Goal: Navigation & Orientation: Find specific page/section

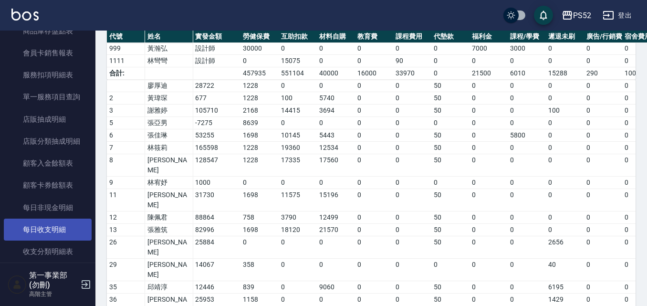
scroll to position [669, 0]
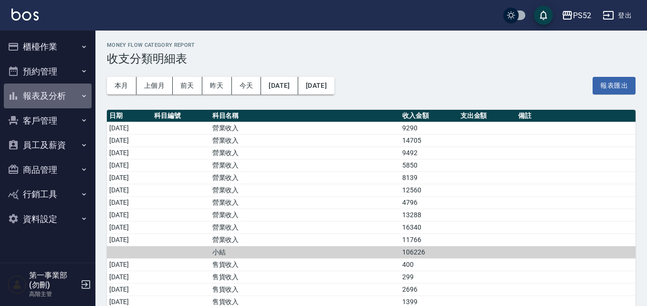
click at [83, 99] on icon "button" at bounding box center [84, 96] width 8 height 8
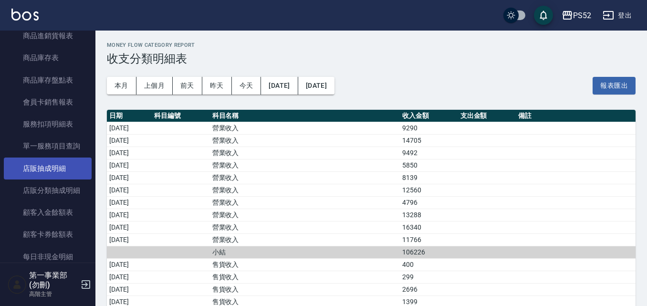
scroll to position [620, 0]
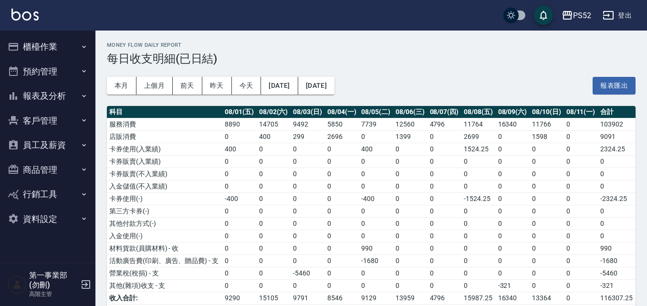
click at [72, 92] on button "報表及分析" at bounding box center [48, 95] width 88 height 25
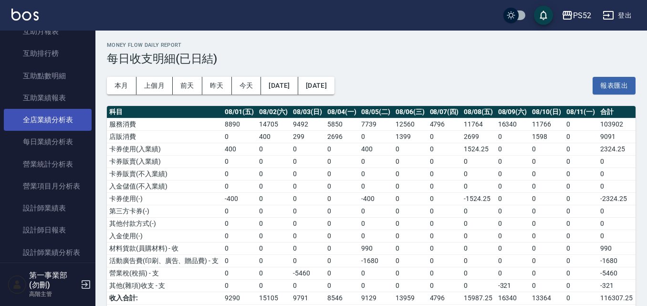
scroll to position [238, 0]
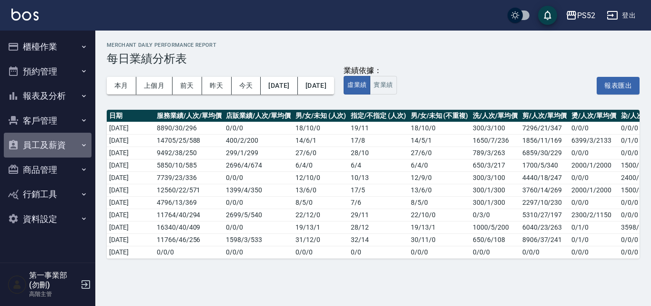
click at [75, 141] on button "員工及薪資" at bounding box center [48, 145] width 88 height 25
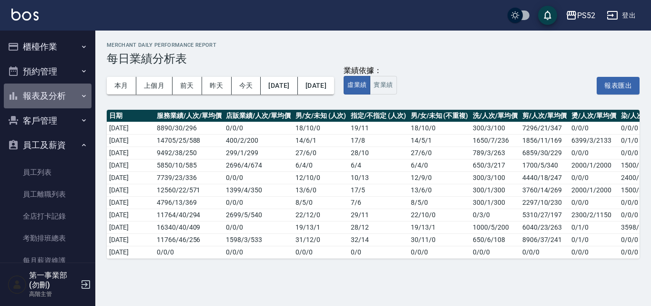
click at [67, 89] on button "報表及分析" at bounding box center [48, 95] width 88 height 25
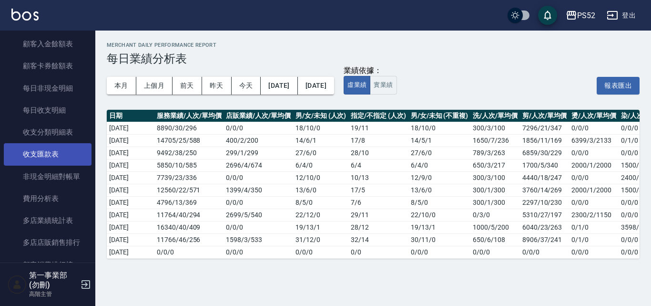
scroll to position [763, 0]
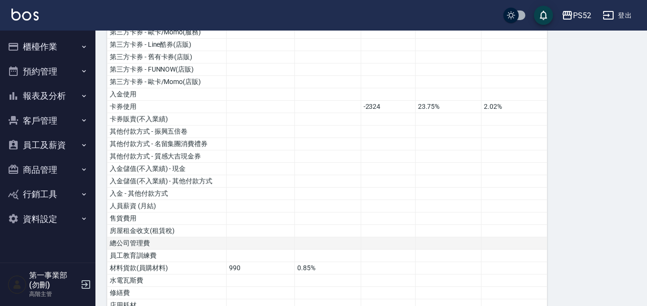
scroll to position [191, 0]
